Goal: Navigation & Orientation: Go to known website

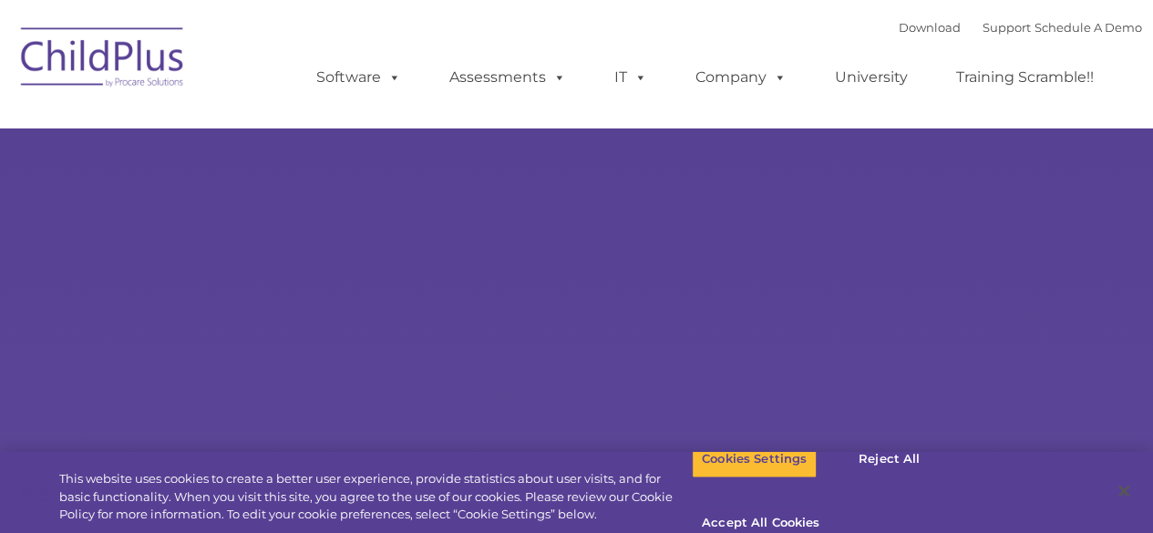
select select "MEDIUM"
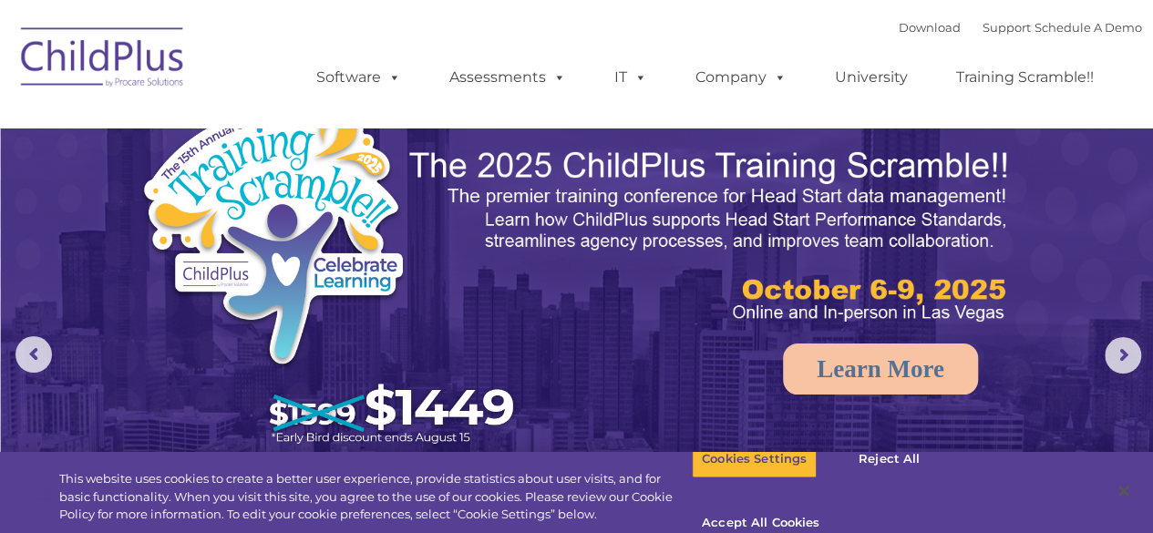
click at [133, 41] on img at bounding box center [103, 60] width 182 height 91
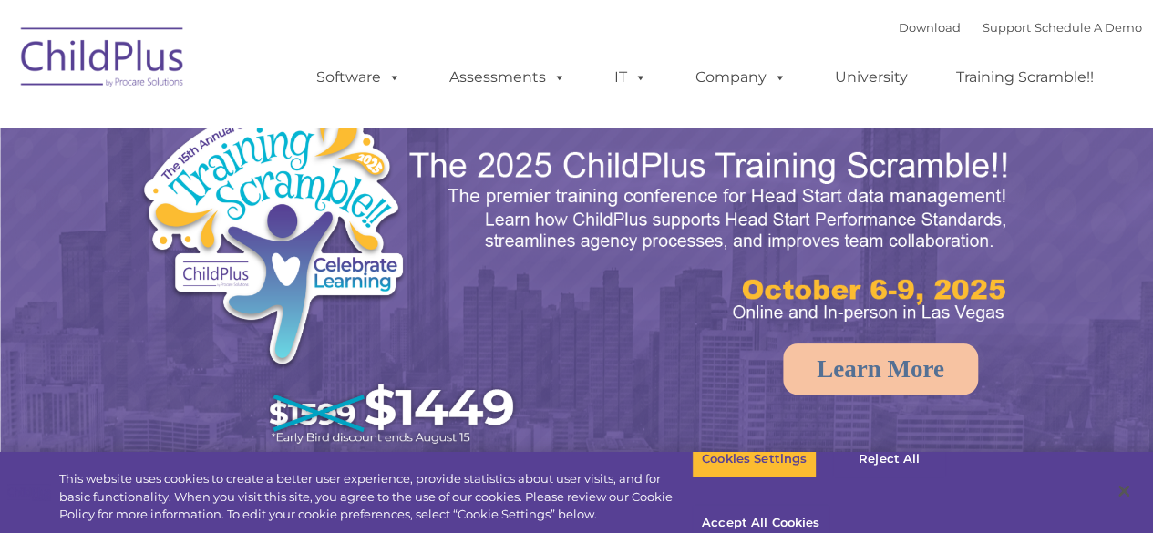
select select "MEDIUM"
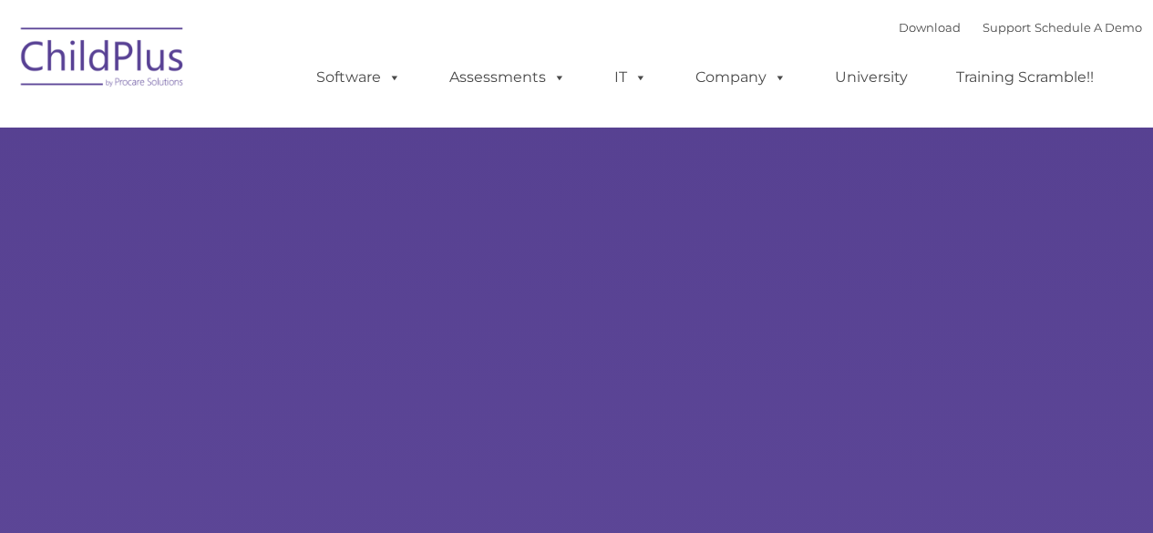
type input ""
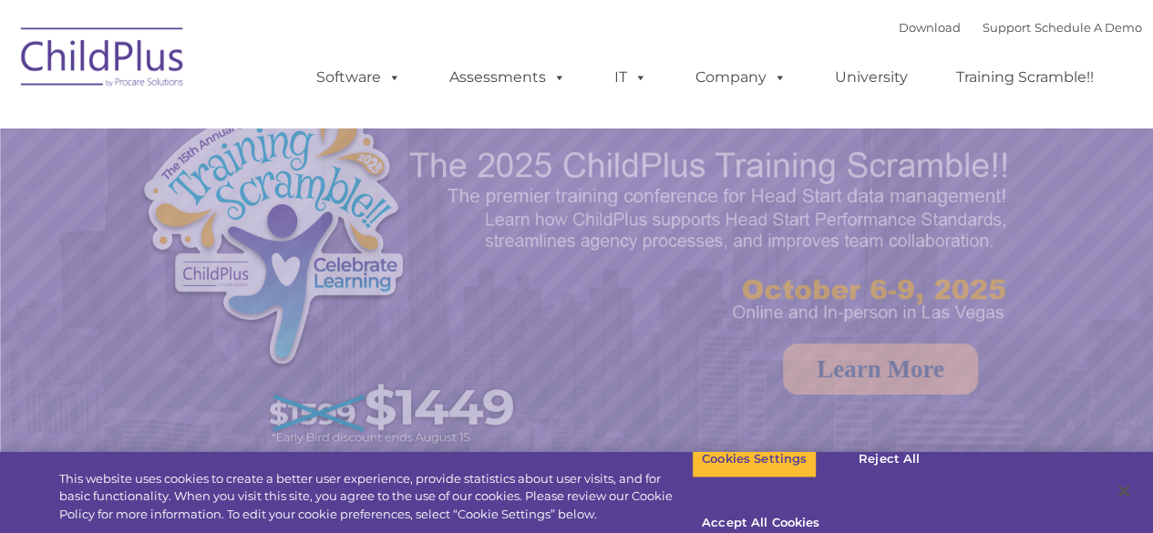
select select "MEDIUM"
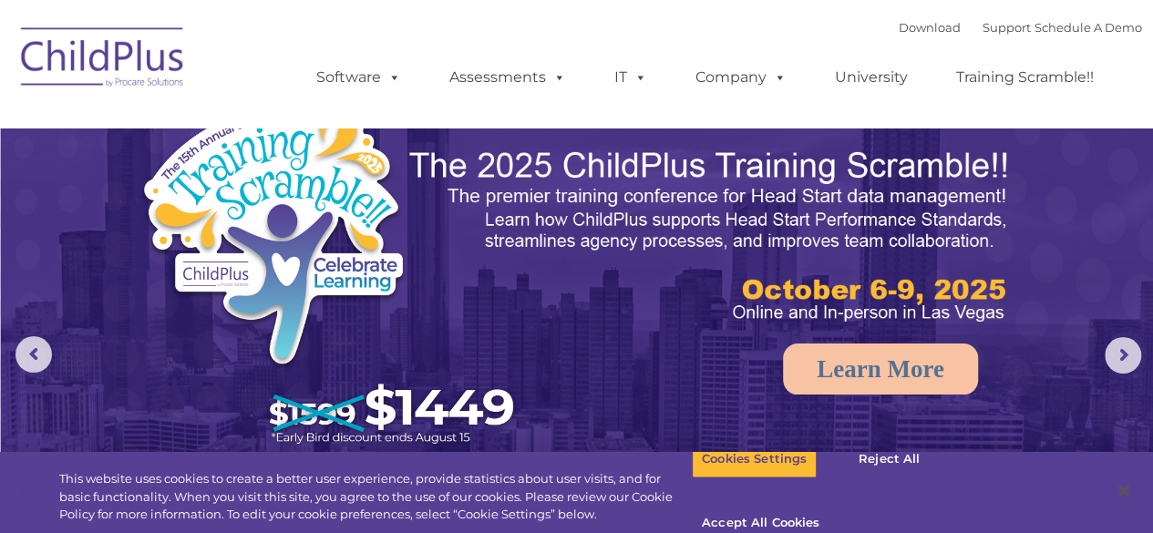
click at [98, 47] on img at bounding box center [103, 60] width 182 height 91
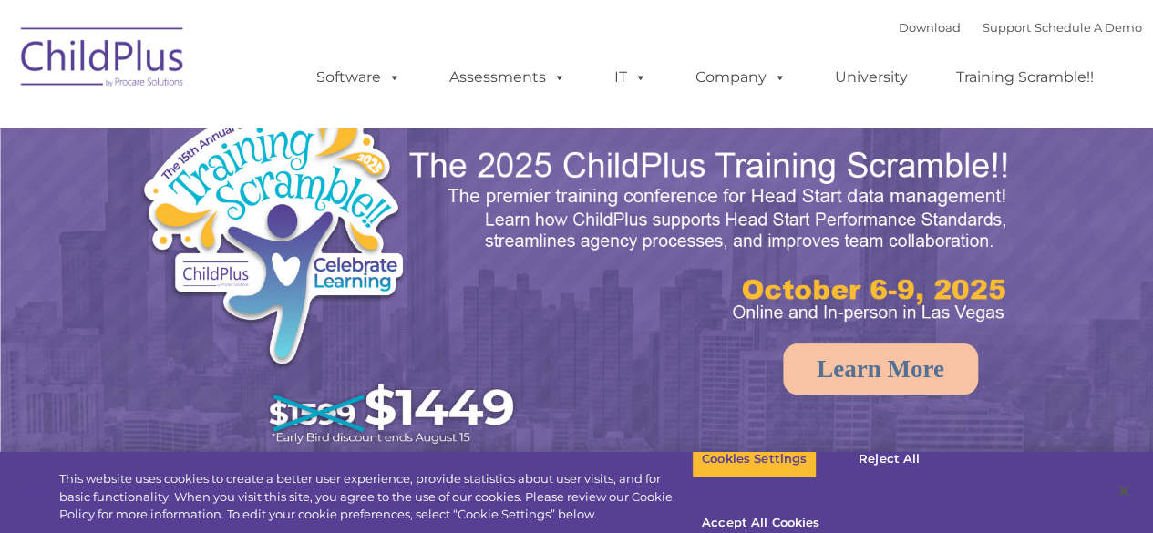
select select "MEDIUM"
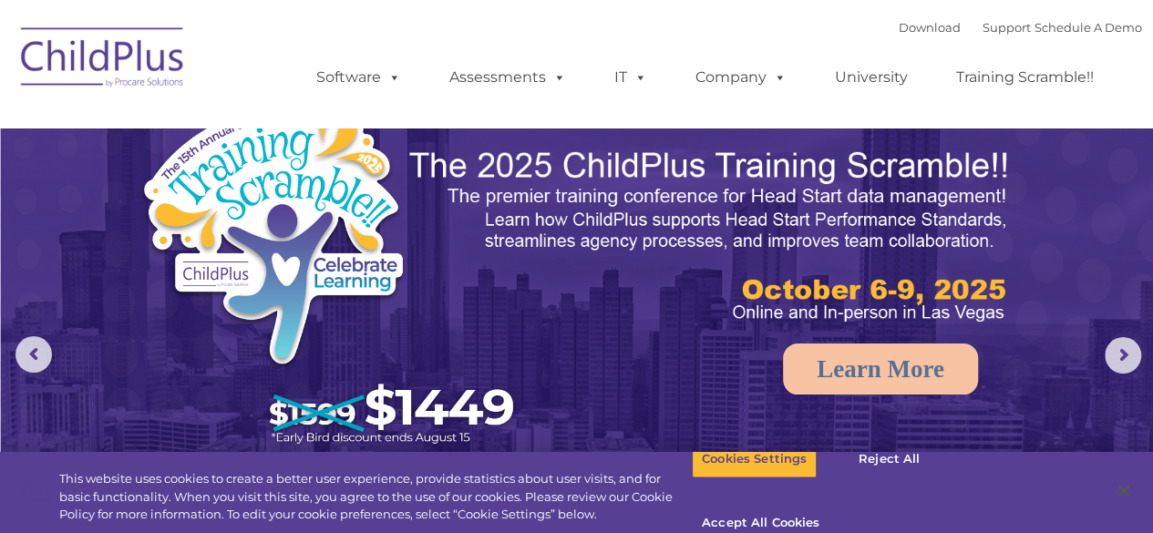
click at [49, 47] on img at bounding box center [103, 60] width 182 height 91
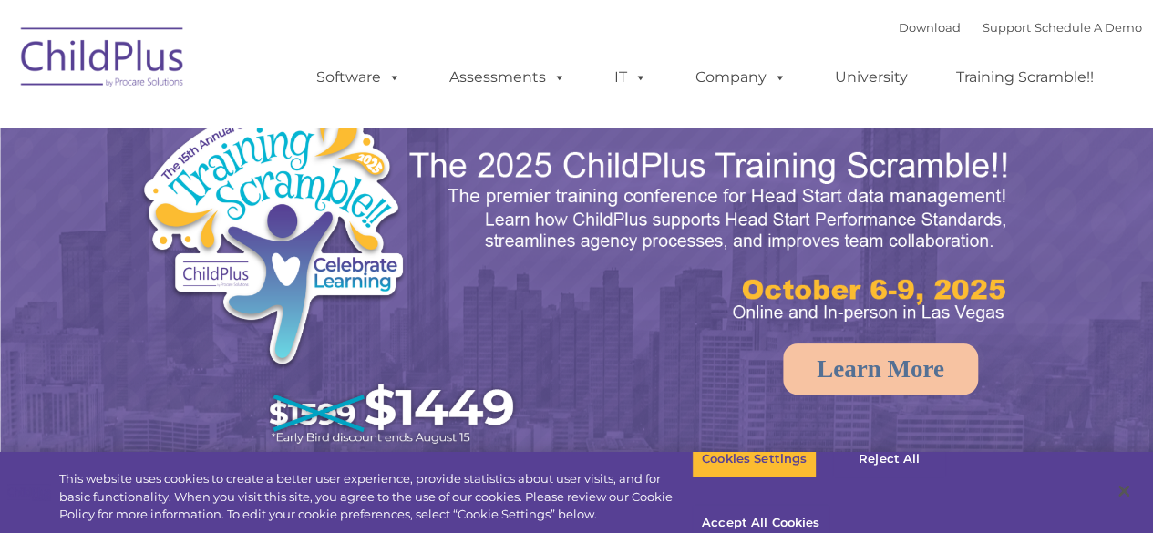
select select "MEDIUM"
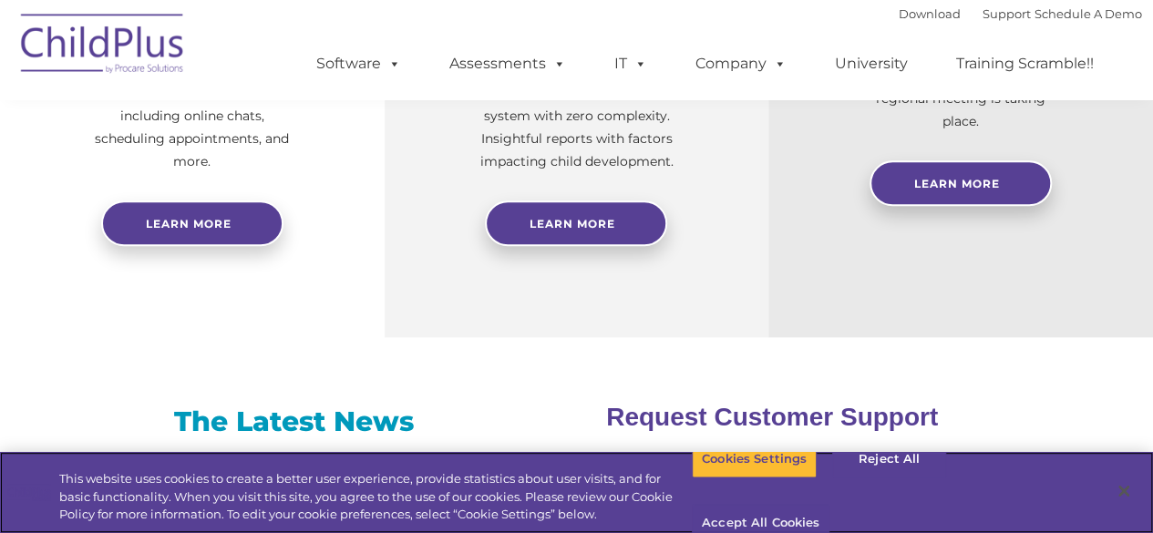
scroll to position [919, 0]
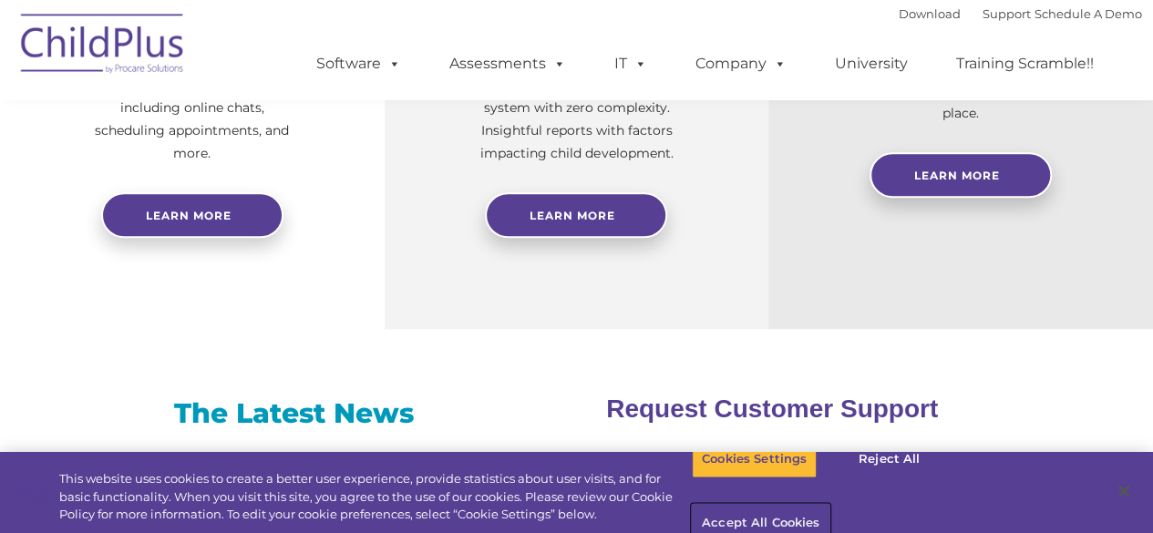
click at [829, 505] on button "Accept All Cookies" at bounding box center [761, 524] width 138 height 38
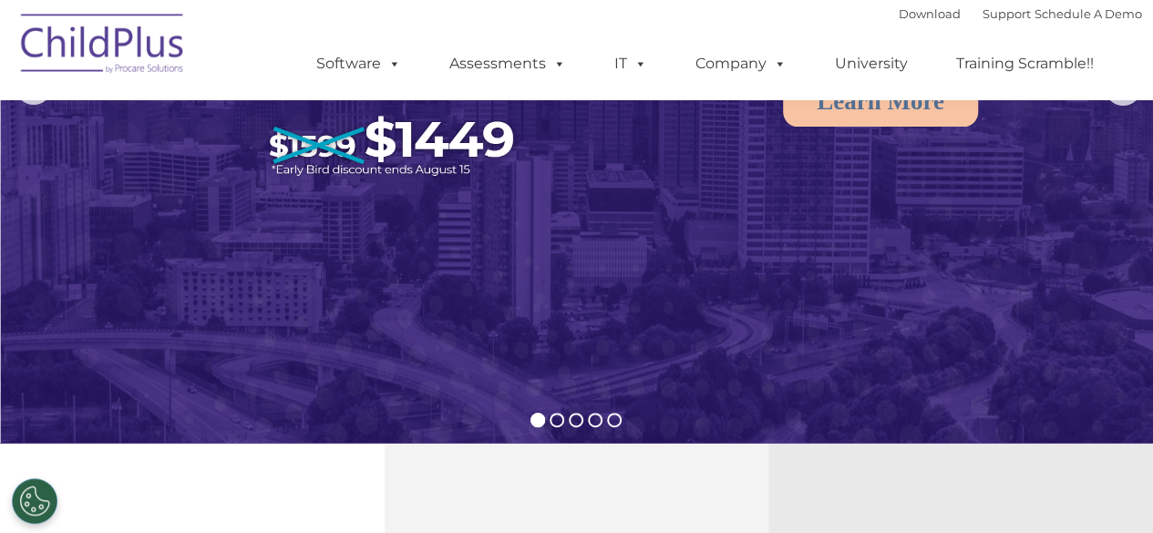
scroll to position [0, 0]
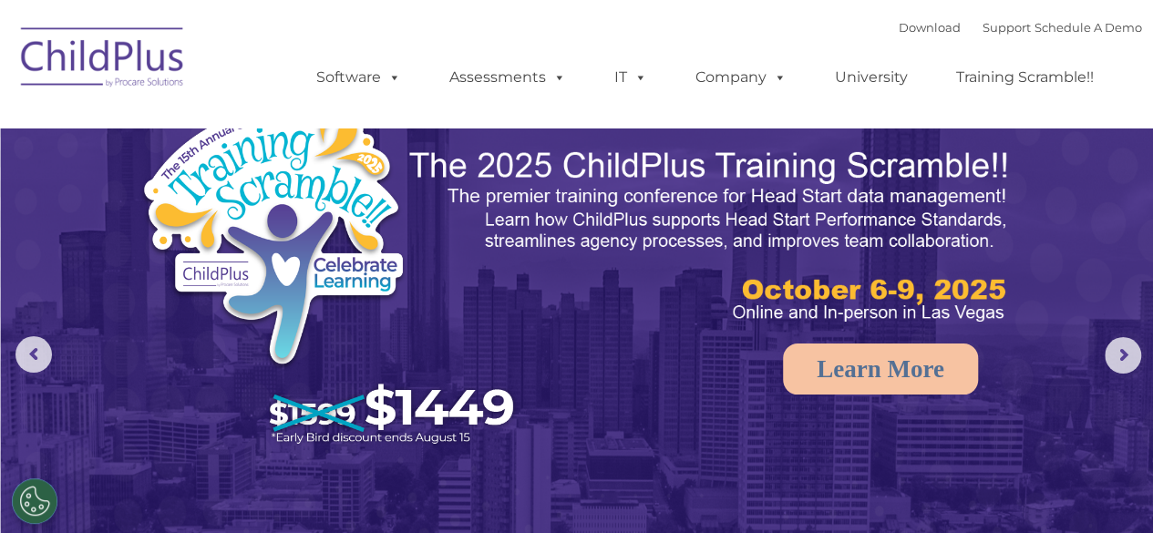
click at [62, 50] on img at bounding box center [103, 60] width 182 height 91
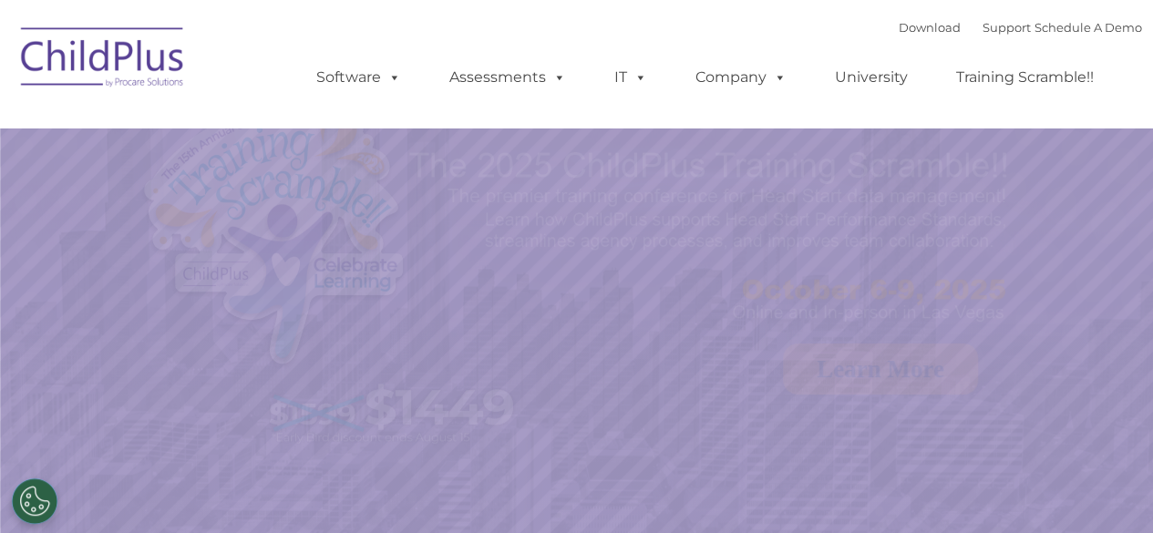
select select "MEDIUM"
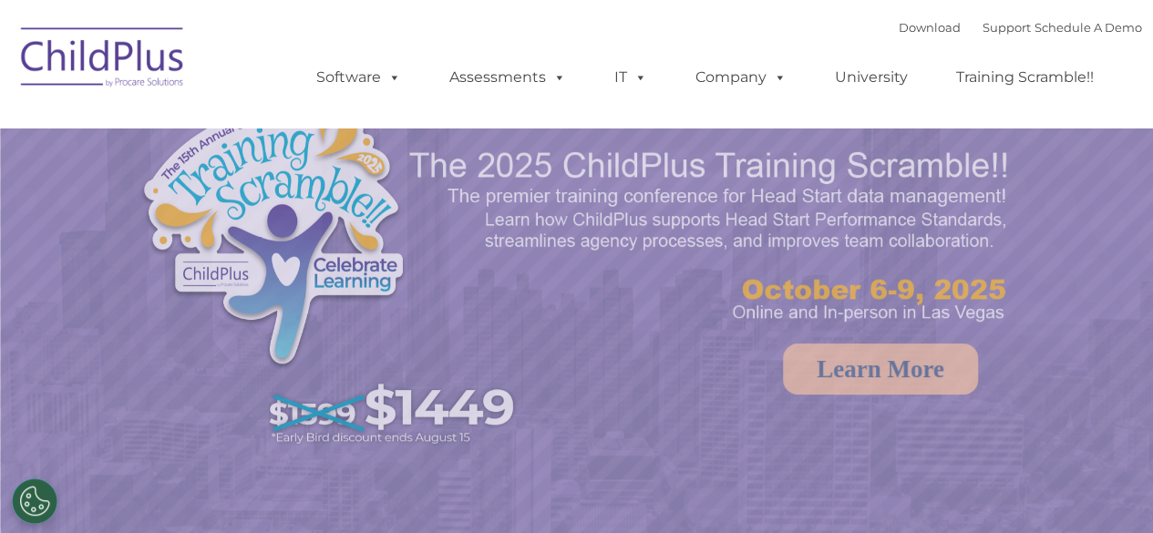
select select "MEDIUM"
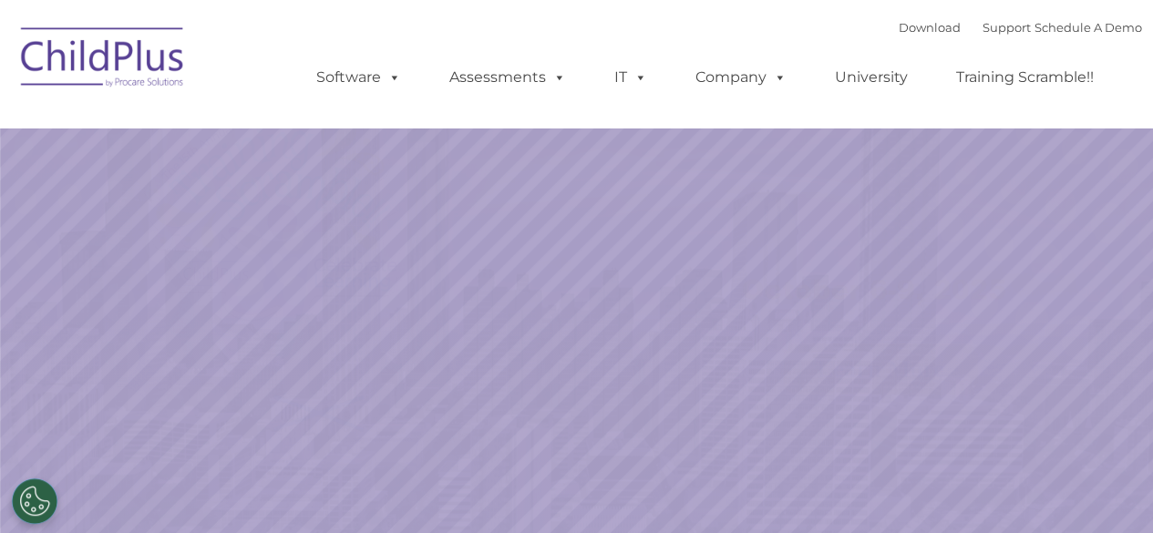
select select "MEDIUM"
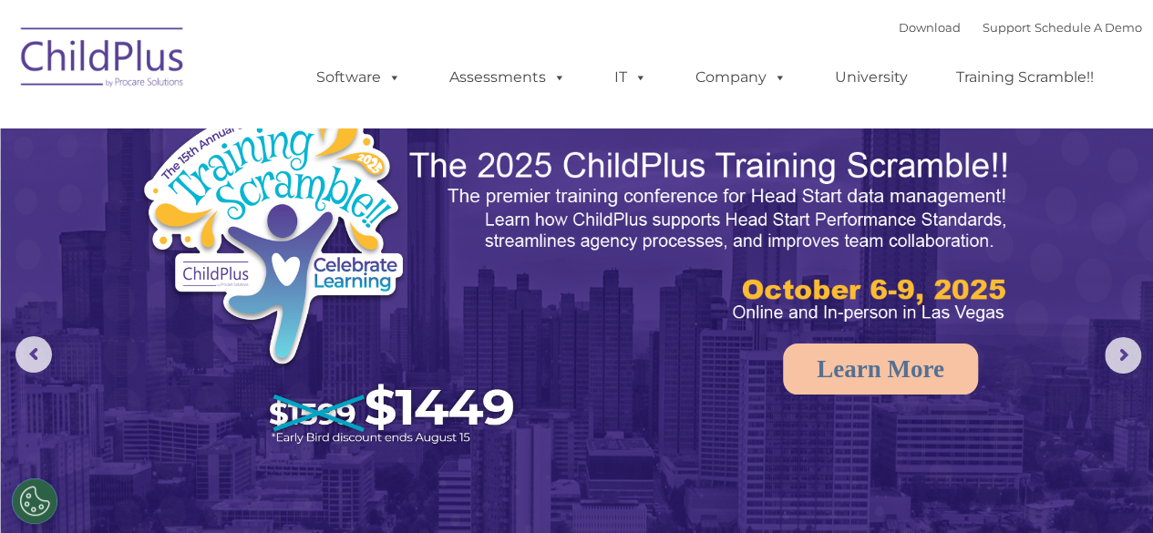
click at [118, 58] on img at bounding box center [103, 60] width 182 height 91
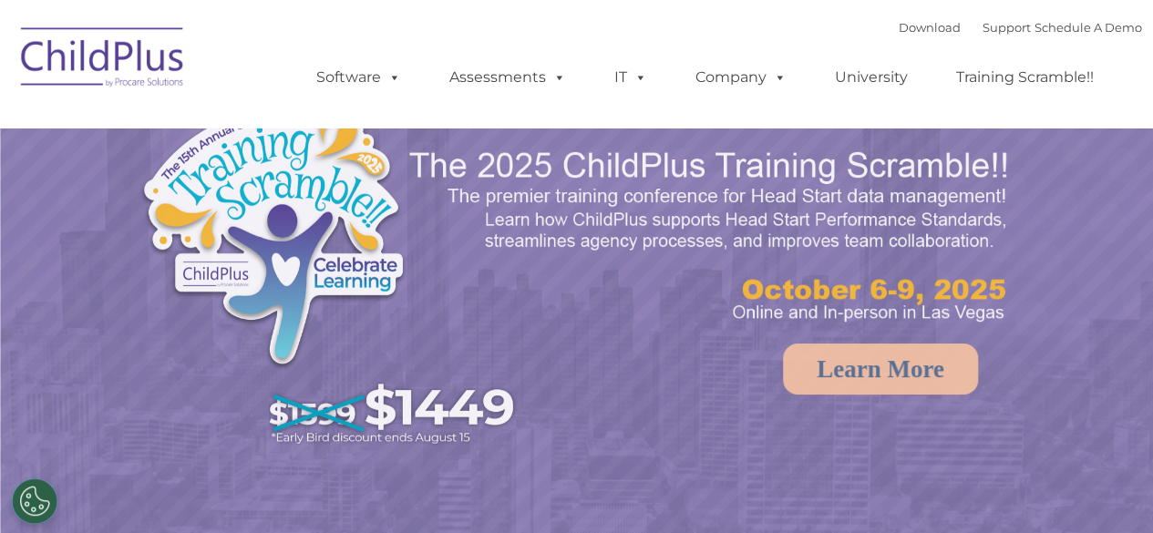
select select "MEDIUM"
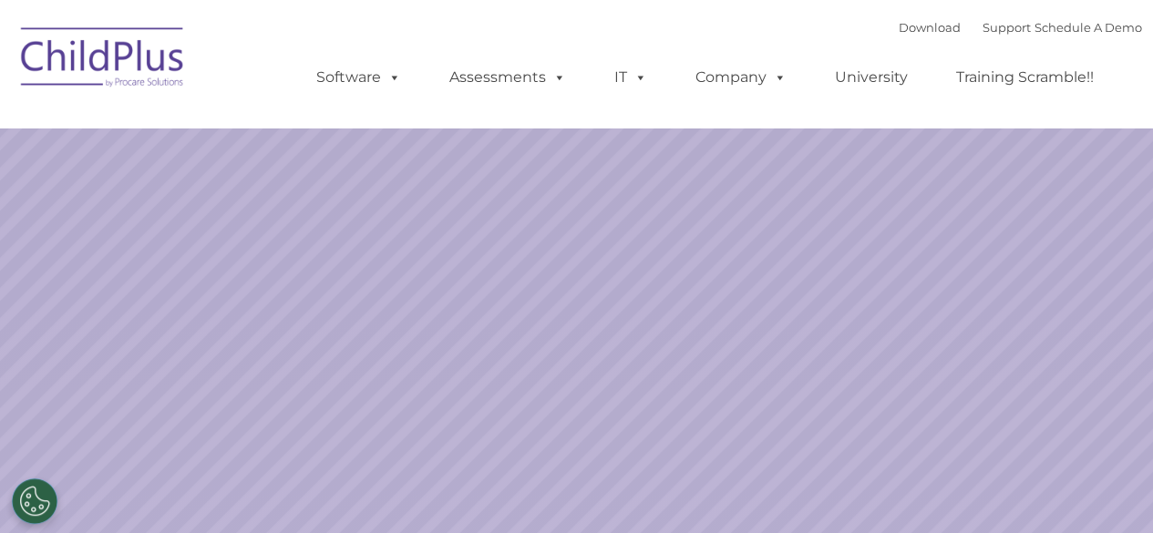
select select "MEDIUM"
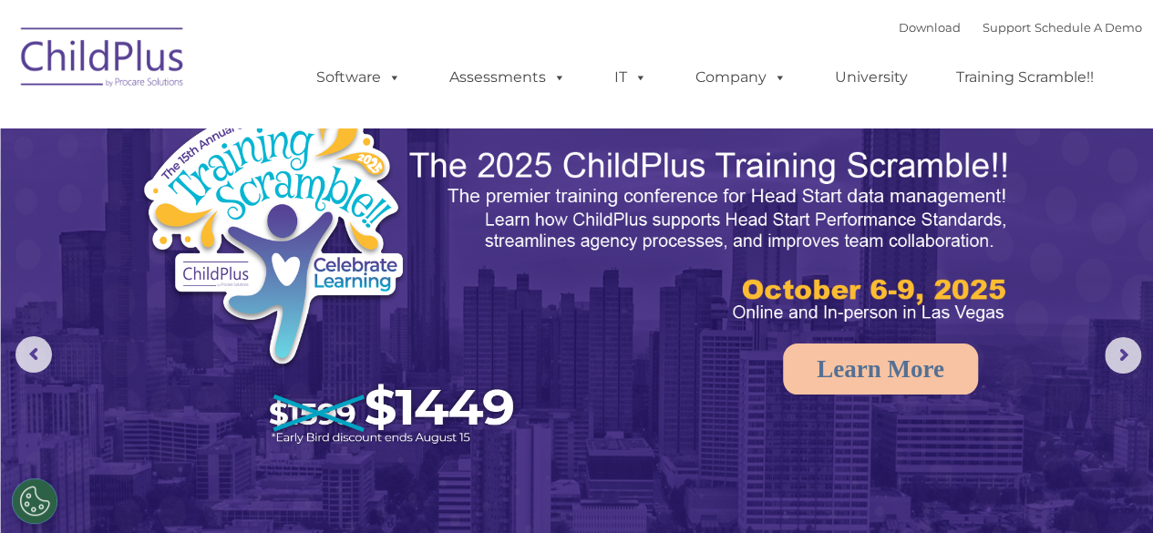
click at [46, 50] on img at bounding box center [103, 60] width 182 height 91
